Goal: Transaction & Acquisition: Download file/media

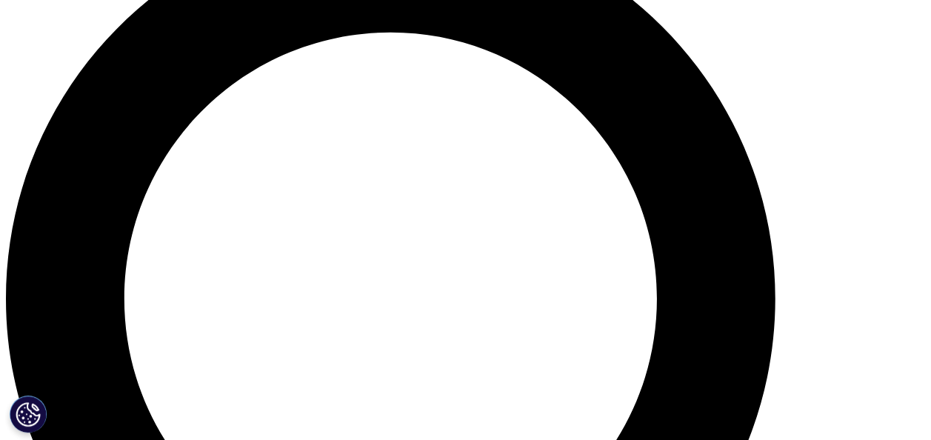
scroll to position [1036, 0]
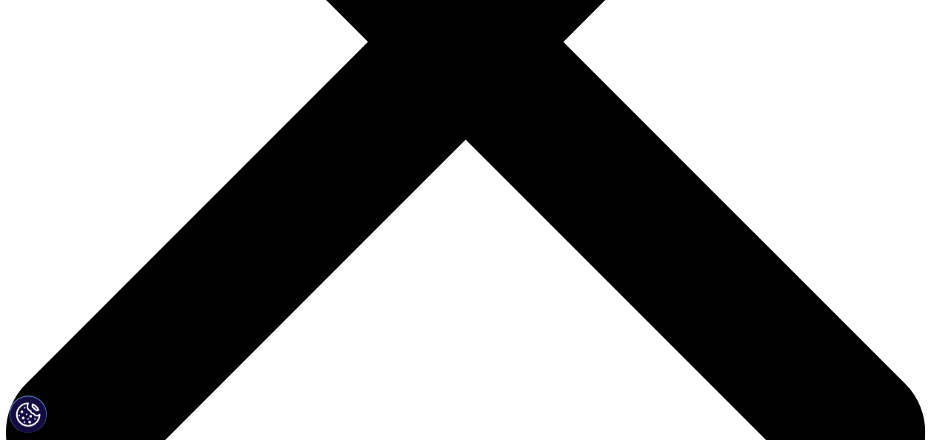
scroll to position [444, 0]
